Goal: Check status: Check status

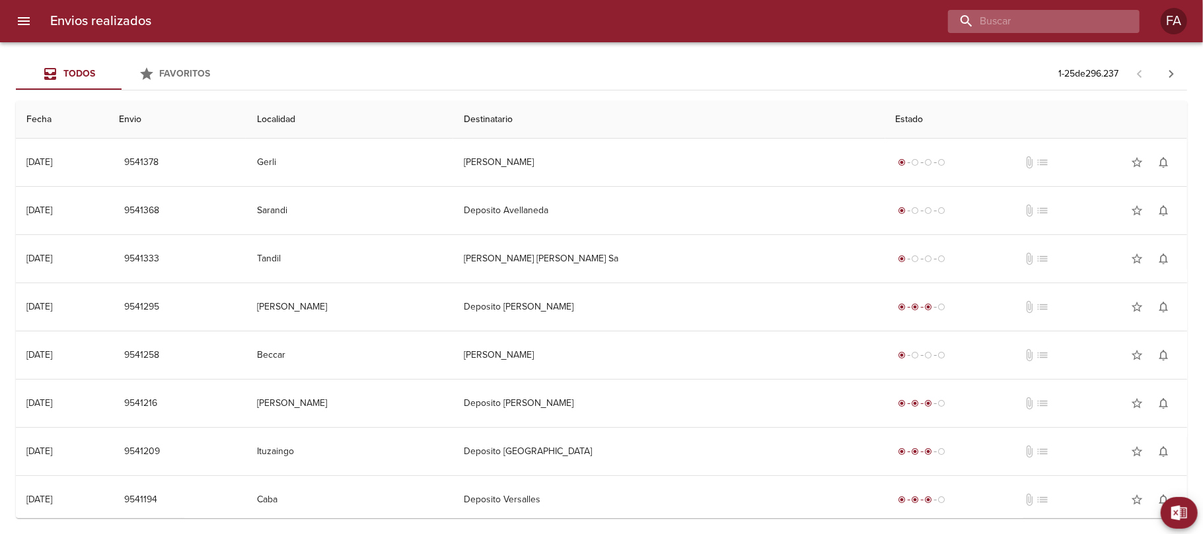
click at [1055, 24] on input "buscar" at bounding box center [1032, 21] width 169 height 23
paste input "37485930"
type input "3"
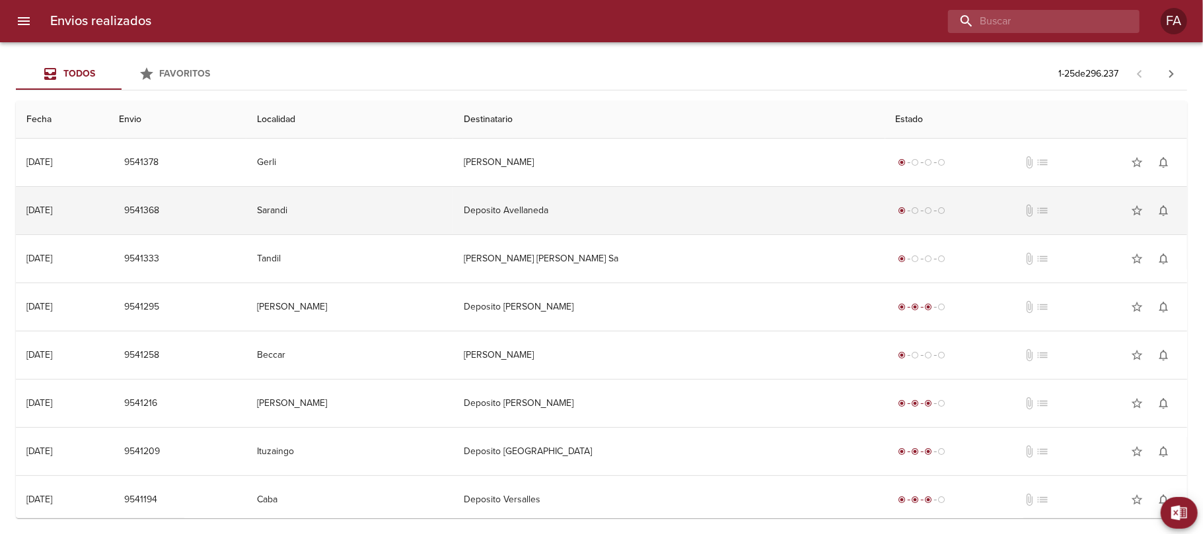
paste input "[PERSON_NAME]"
type input "[PERSON_NAME]"
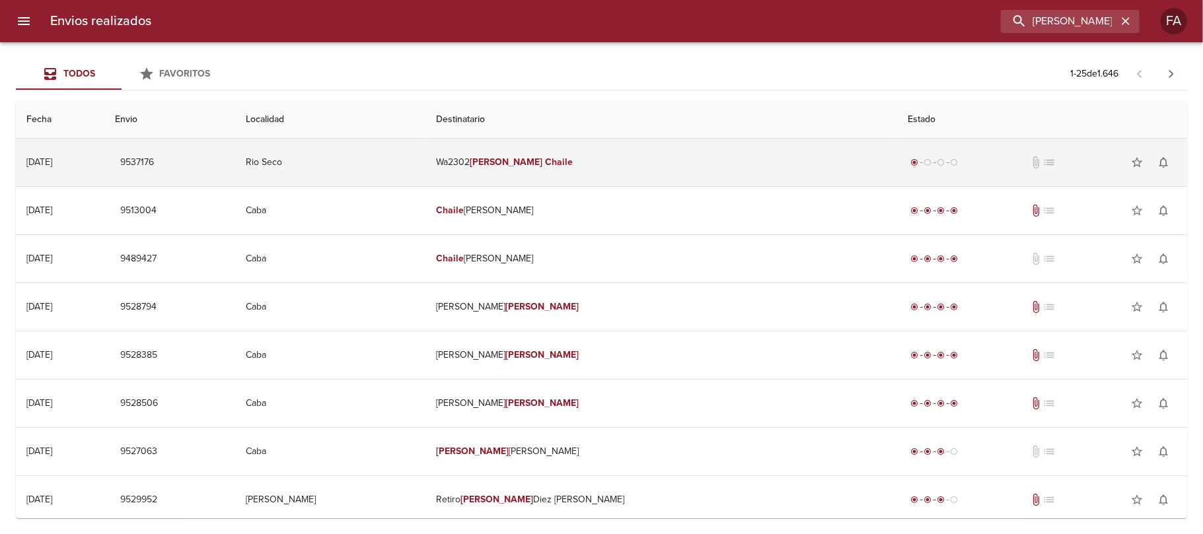
click at [235, 162] on td "9537176" at bounding box center [169, 163] width 131 height 48
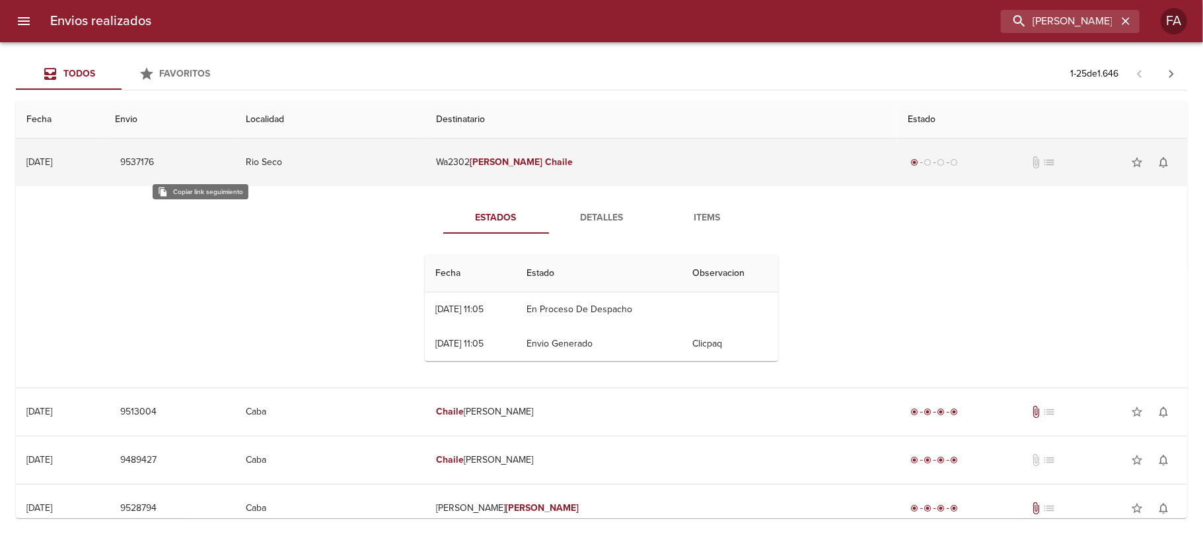
click at [154, 163] on span "9537176" at bounding box center [137, 163] width 34 height 17
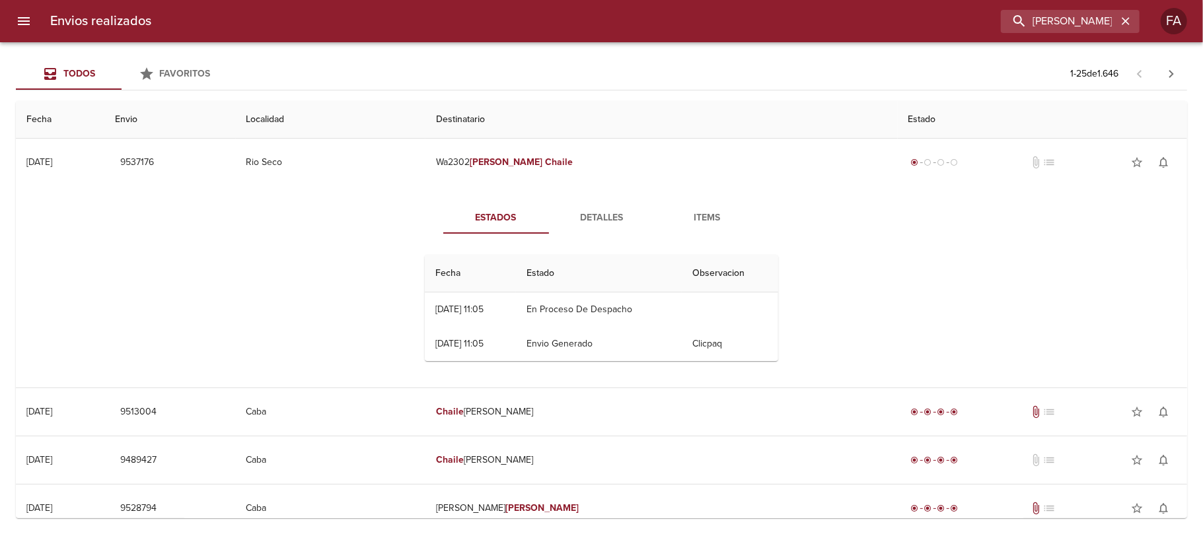
click at [596, 215] on span "Detalles" at bounding box center [602, 218] width 90 height 17
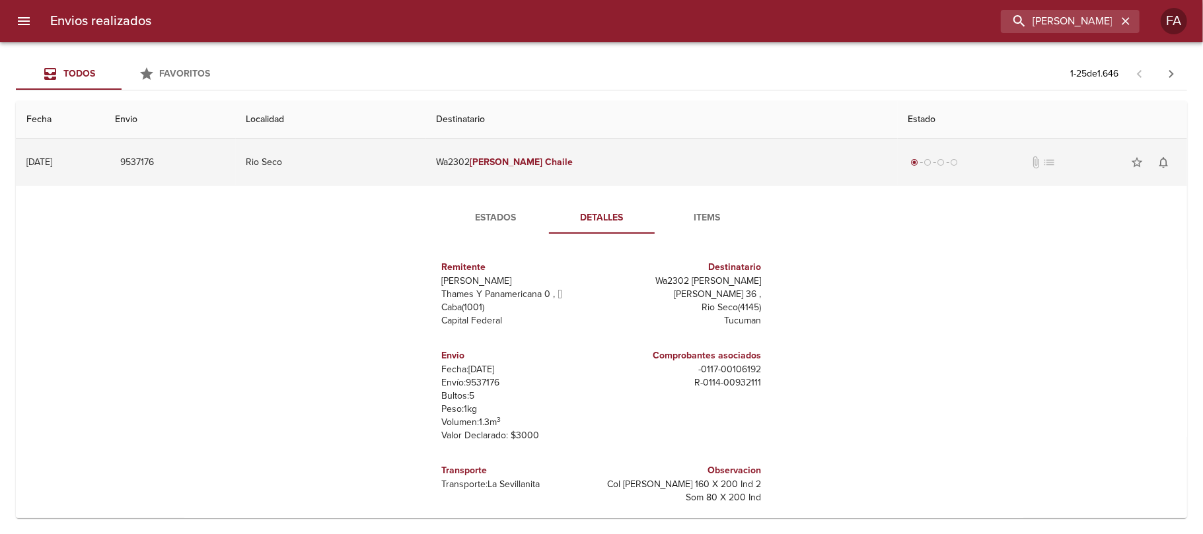
click at [645, 151] on td "Wa2302 [PERSON_NAME]" at bounding box center [661, 163] width 472 height 48
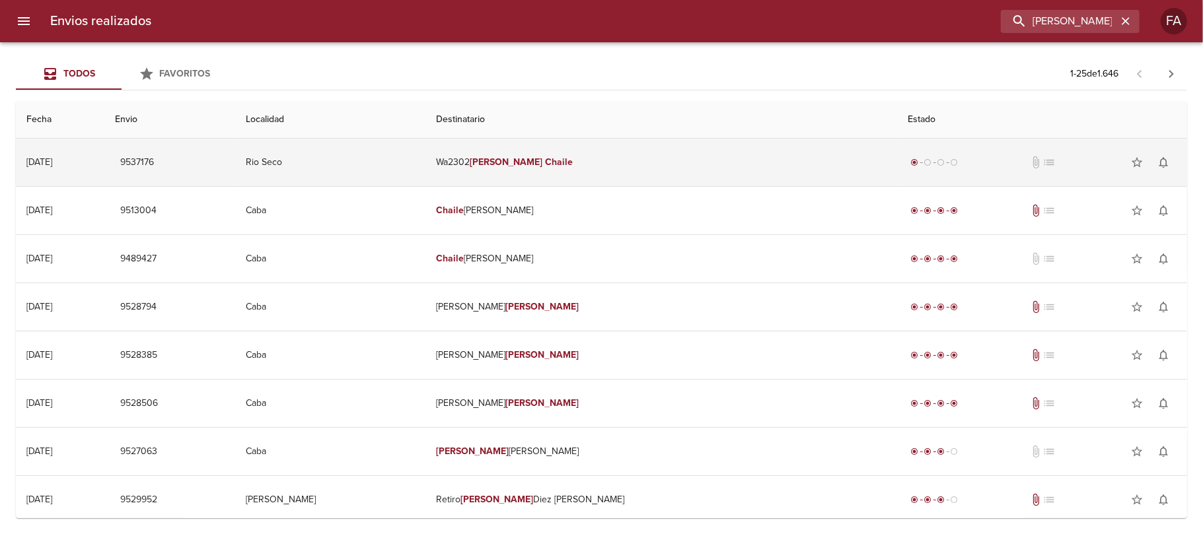
click at [425, 159] on td "Rio Seco" at bounding box center [331, 163] width 190 height 48
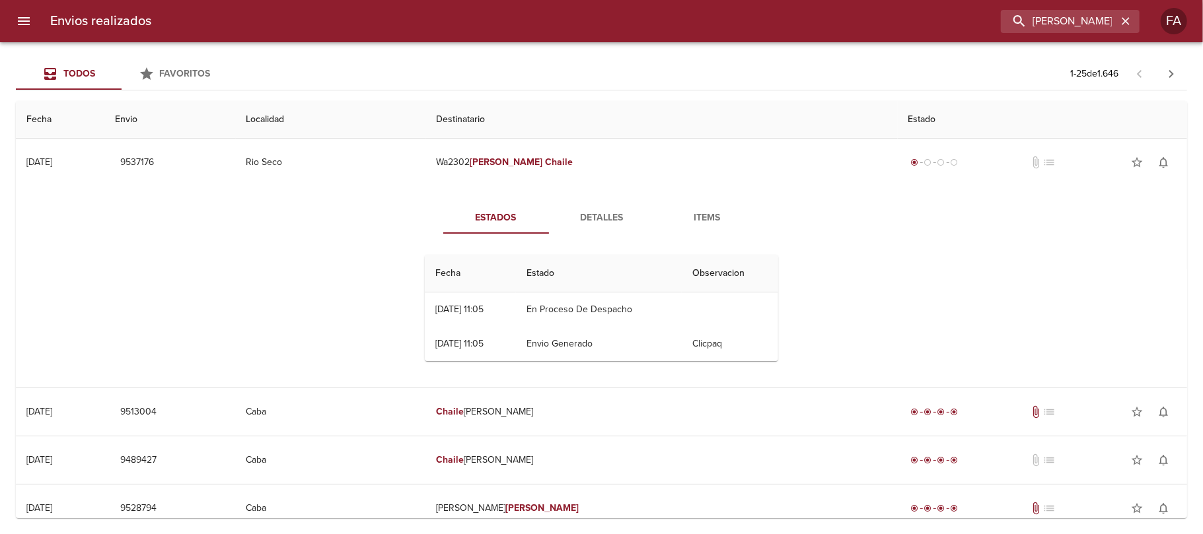
click at [583, 207] on button "Detalles" at bounding box center [602, 218] width 106 height 32
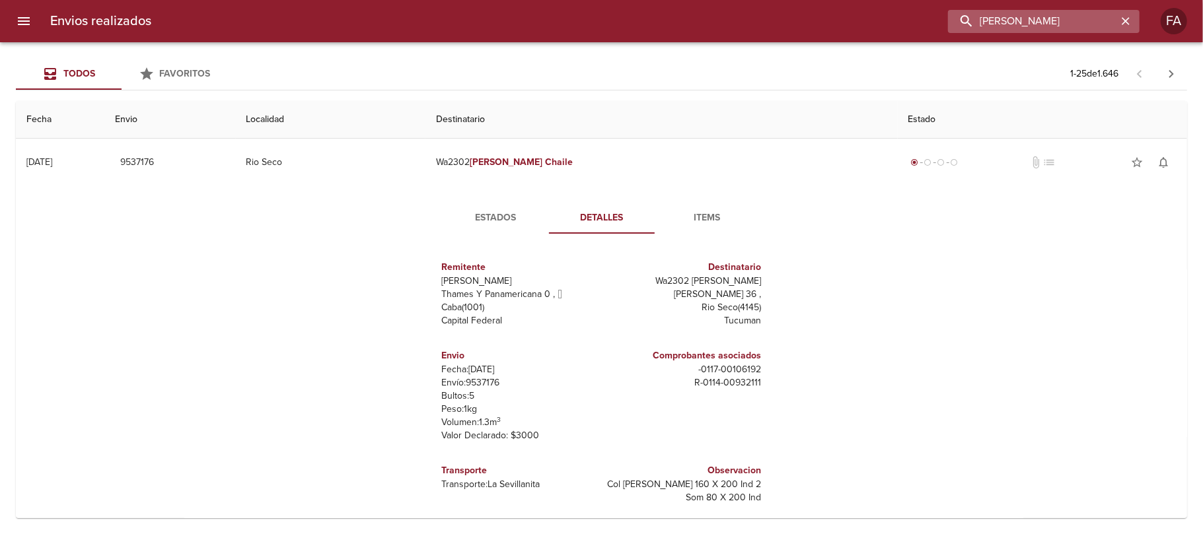
click at [1075, 30] on input "[PERSON_NAME]" at bounding box center [1032, 21] width 169 height 23
paste input "[PERSON_NAME]"
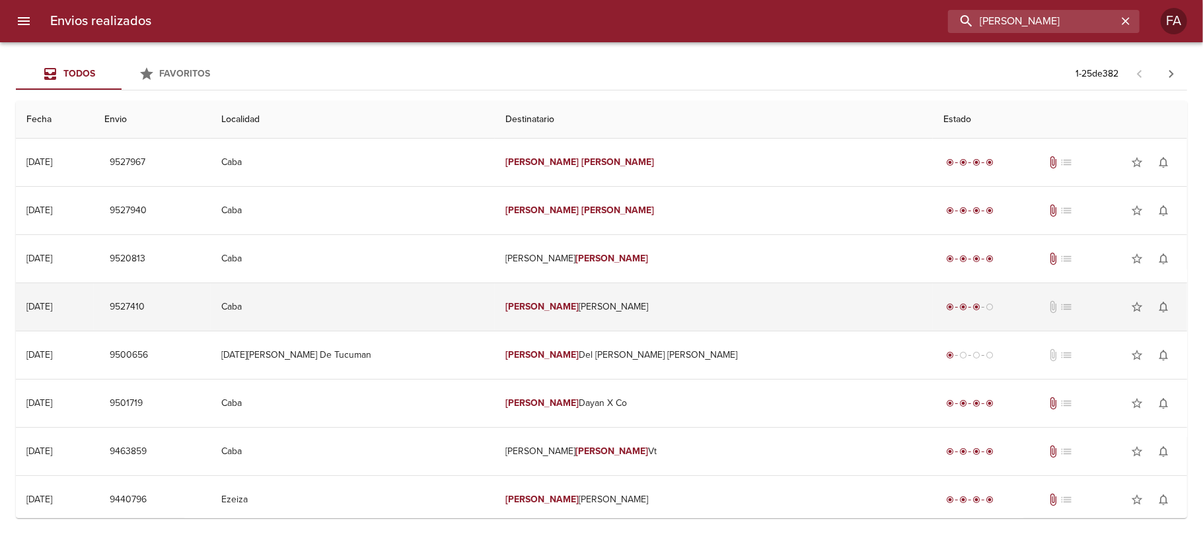
paste input "9500707"
type input "9500707"
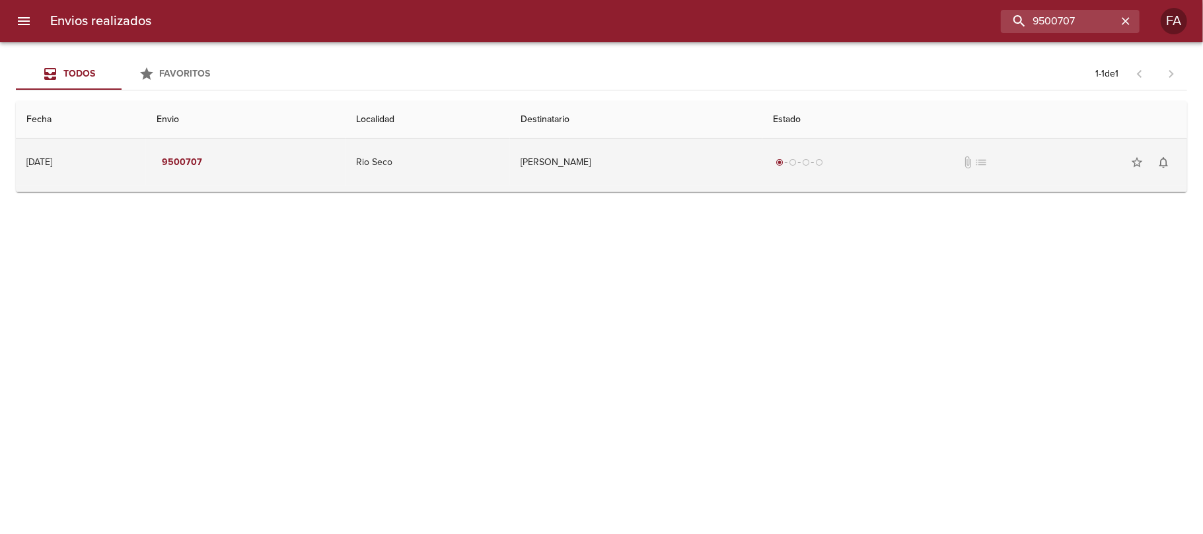
click at [323, 169] on td "9500707" at bounding box center [245, 163] width 199 height 48
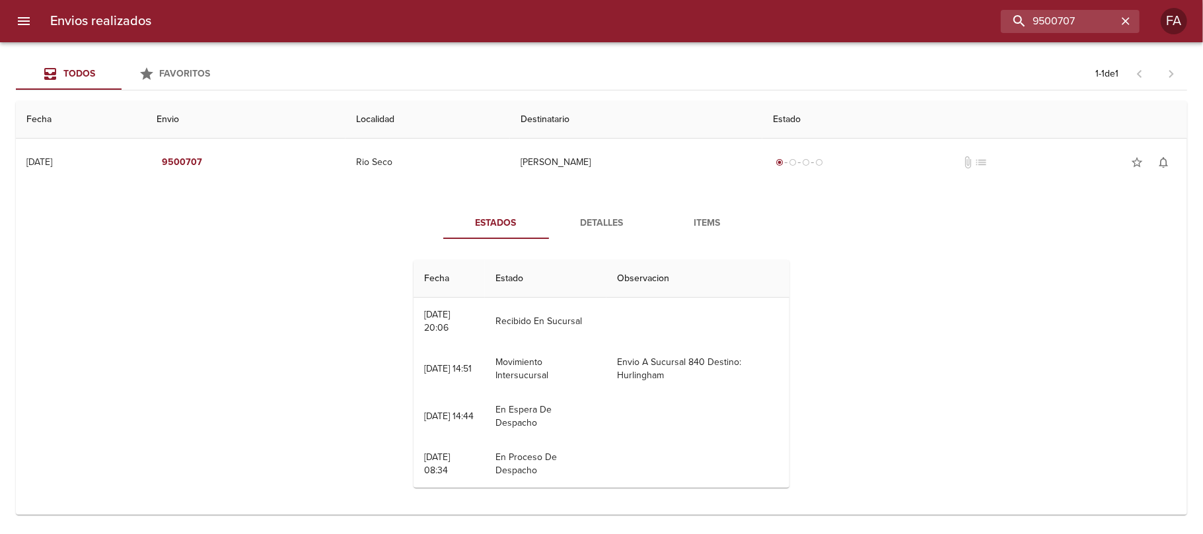
click at [620, 242] on div "Estados Detalles Items Fecha Estado Observacion 18/08 [DATE] 20:06 Recibido En …" at bounding box center [601, 352] width 406 height 291
click at [610, 225] on span "Detalles" at bounding box center [602, 223] width 90 height 17
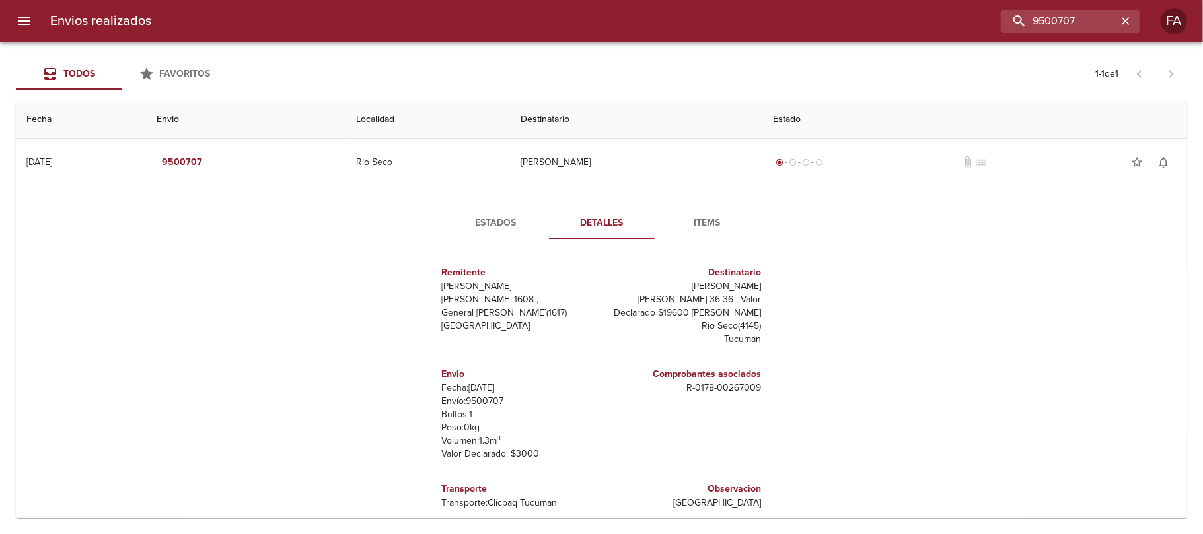
scroll to position [6, 0]
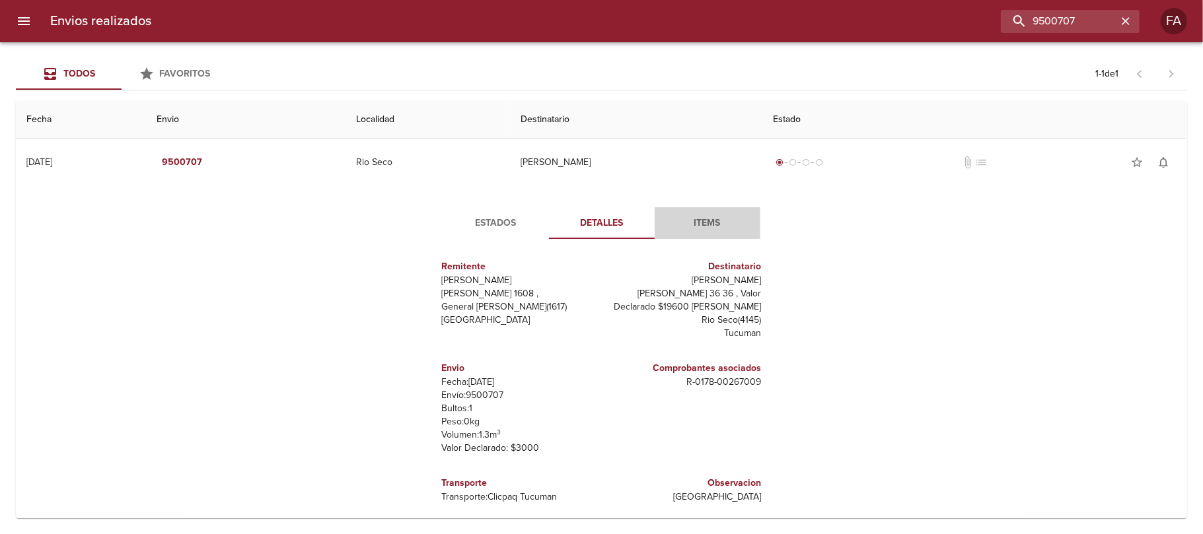
click at [696, 218] on span "Items" at bounding box center [708, 223] width 90 height 17
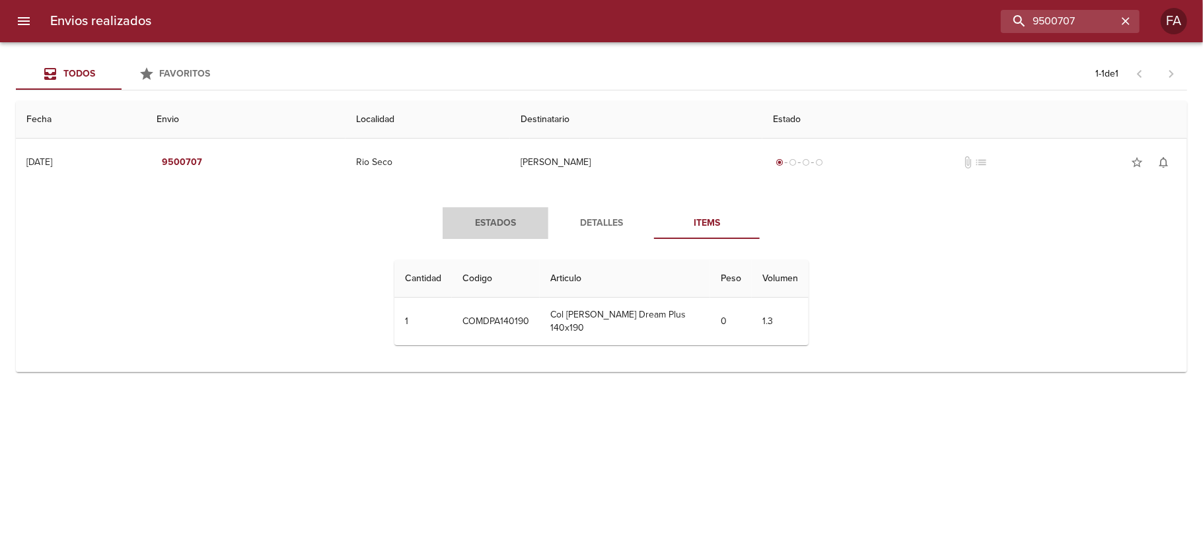
click at [490, 229] on span "Estados" at bounding box center [496, 223] width 90 height 17
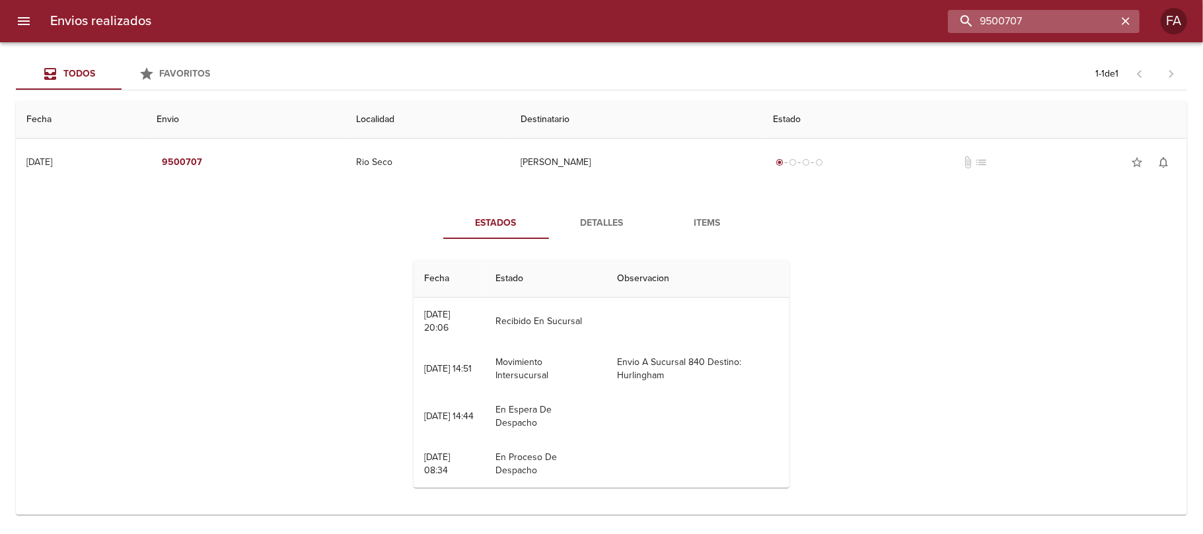
click at [1054, 25] on input "9500707" at bounding box center [1032, 21] width 169 height 23
paste input "[PERSON_NAME]"
type input "[PERSON_NAME]"
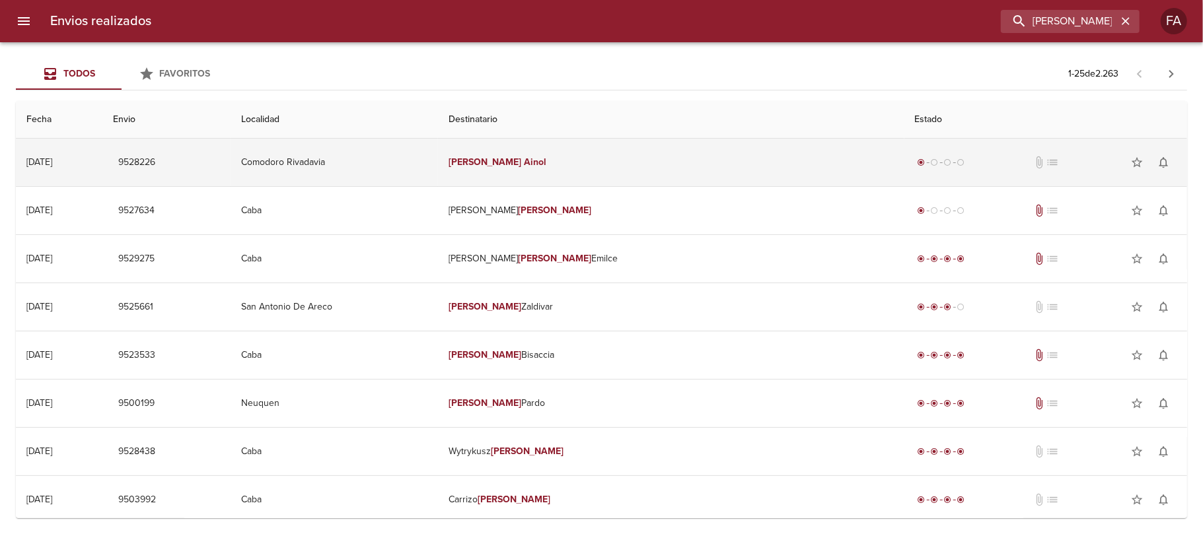
click at [438, 166] on td "Comodoro Rivadavia" at bounding box center [334, 163] width 207 height 48
